Goal: Check status

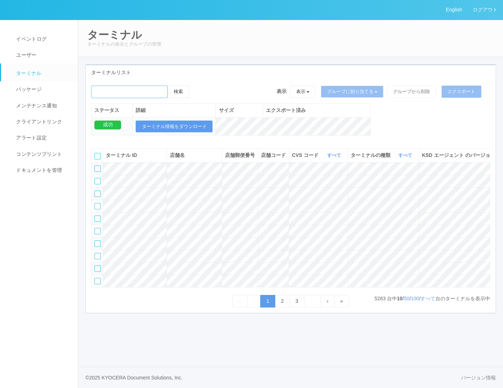
click at [130, 89] on input "emailSearch" at bounding box center [129, 91] width 77 height 12
paste input "KDJ大阪"
type input "KDJ大阪"
click at [182, 89] on button "検索" at bounding box center [178, 91] width 21 height 13
